Goal: Task Accomplishment & Management: Manage account settings

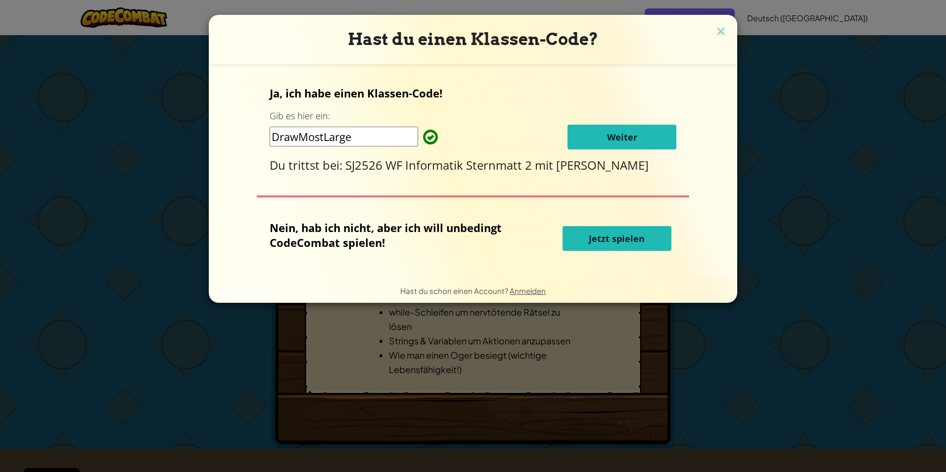
click at [614, 139] on span "Weiter" at bounding box center [622, 137] width 30 height 12
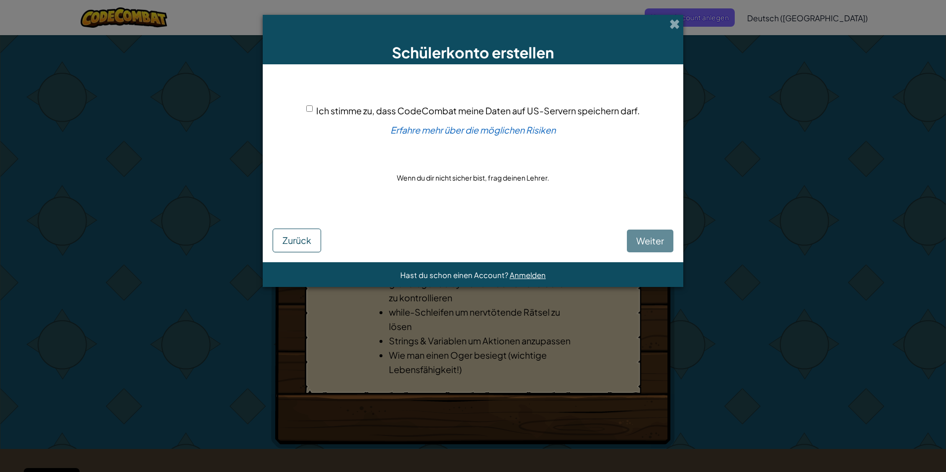
click at [304, 108] on div "Ich stimme zu, dass CodeCombat meine Daten auf US-Servern speichern darf. Erfah…" at bounding box center [473, 144] width 401 height 140
click at [309, 107] on input "Ich stimme zu, dass CodeCombat meine Daten auf US-Servern speichern darf." at bounding box center [309, 108] width 6 height 6
checkbox input "true"
click at [634, 249] on button "Weiter" at bounding box center [650, 241] width 47 height 23
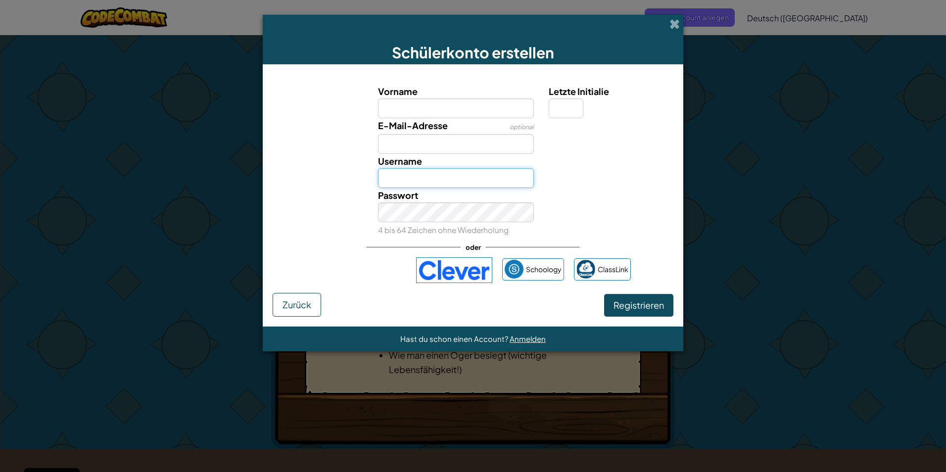
type input "Tizcam"
click at [511, 337] on span "Anmelden" at bounding box center [528, 338] width 36 height 9
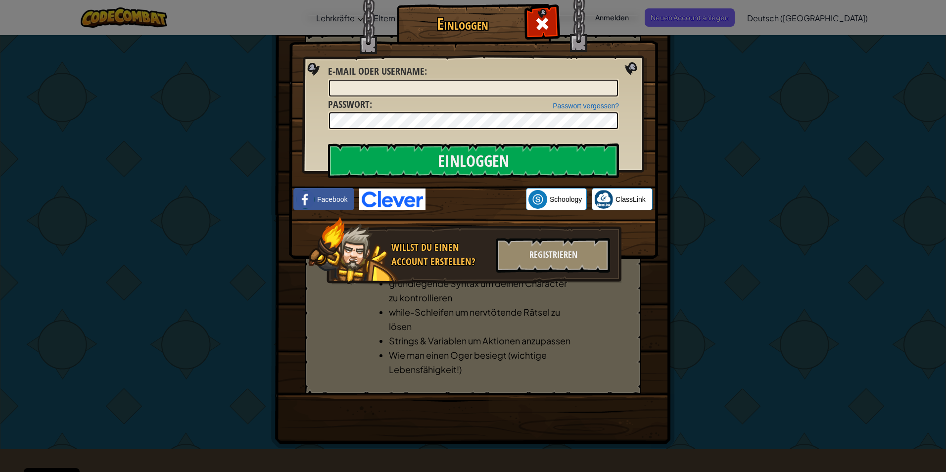
click at [508, 98] on div "Passwort vergessen? Passwort :" at bounding box center [473, 113] width 291 height 33
click at [507, 92] on input "E-Mail oder Username :" at bounding box center [473, 88] width 289 height 17
type input "[PERSON_NAME][EMAIL_ADDRESS][DOMAIN_NAME]"
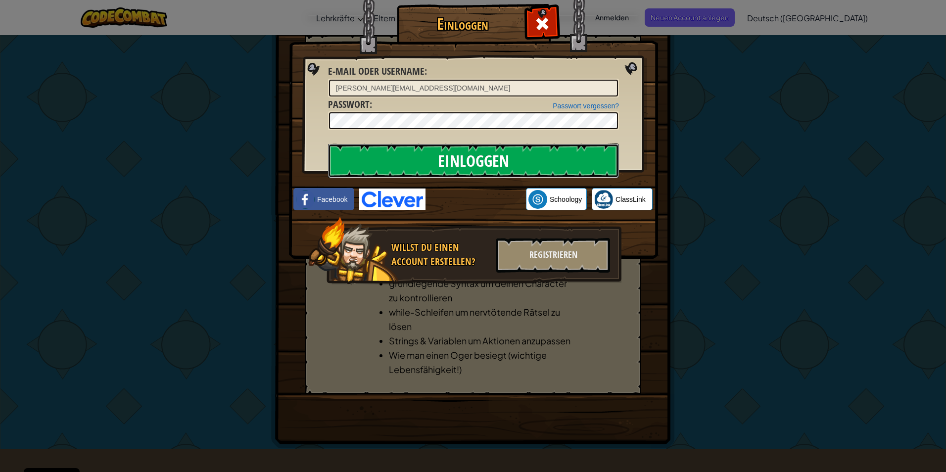
click at [431, 153] on input "Einloggen" at bounding box center [473, 160] width 291 height 35
